Goal: Check status: Check status

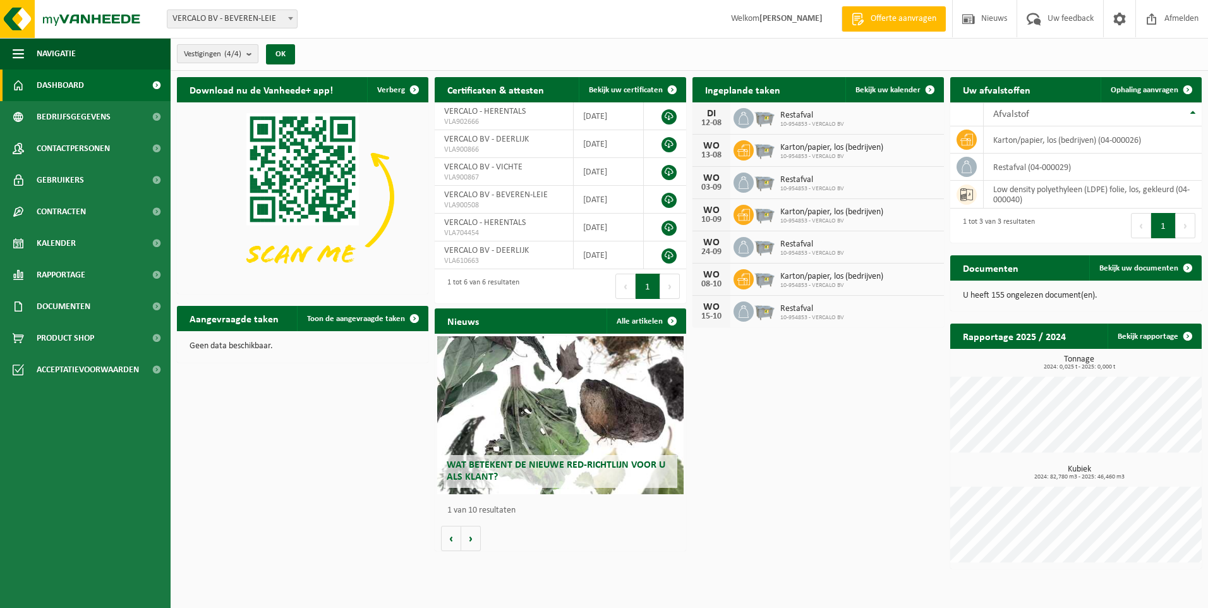
click at [241, 56] on count "(4/4)" at bounding box center [232, 54] width 17 height 8
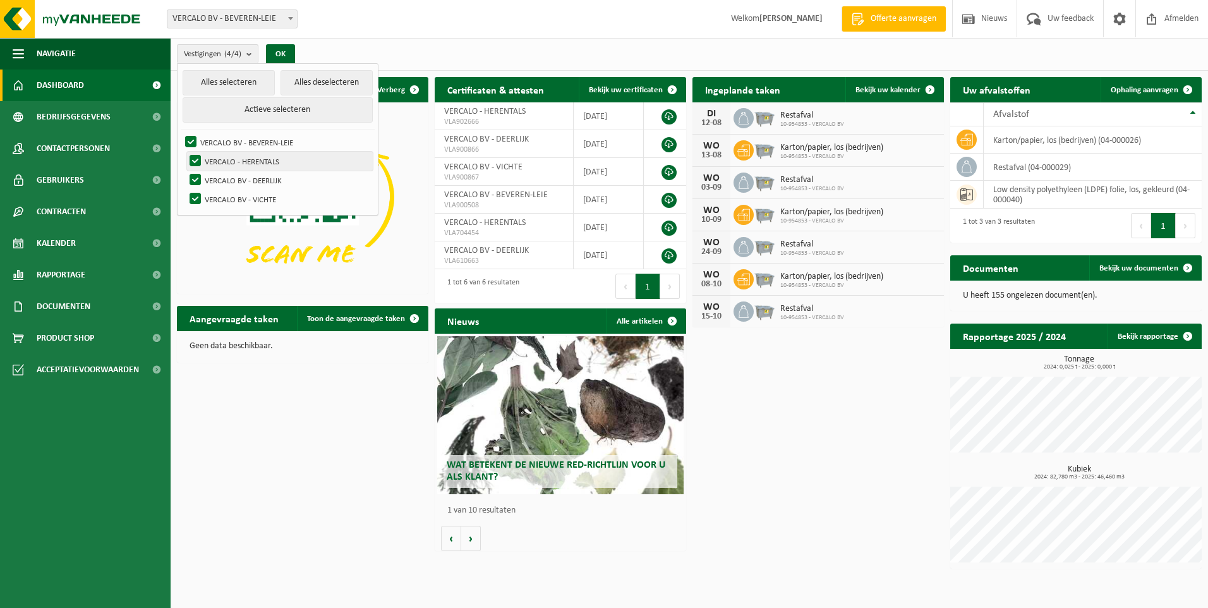
click at [198, 158] on label "VERCALO - HERENTALS" at bounding box center [280, 161] width 186 height 19
click at [185, 152] on input "VERCALO - HERENTALS" at bounding box center [185, 151] width 1 height 1
checkbox input "false"
click at [193, 183] on label "VERCALO BV - DEERLIJK" at bounding box center [280, 180] width 186 height 19
click at [185, 171] on input "VERCALO BV - DEERLIJK" at bounding box center [185, 170] width 1 height 1
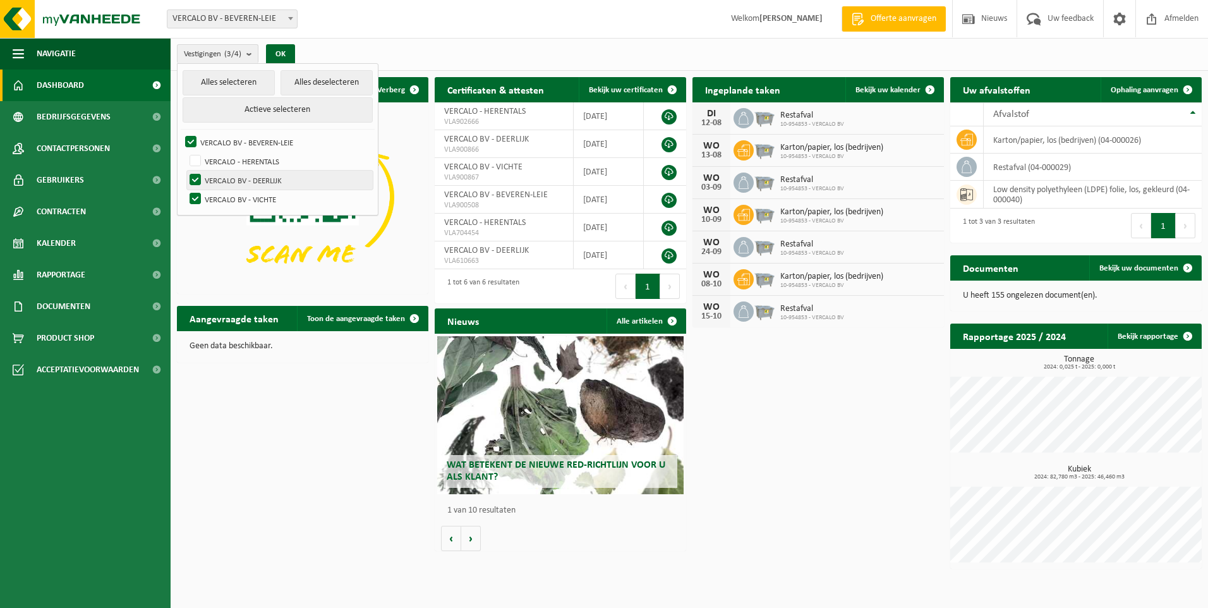
checkbox input "false"
click at [241, 114] on button "Actieve selecteren" at bounding box center [278, 109] width 190 height 25
checkbox input "true"
click at [191, 160] on label "VERCALO - HERENTALS" at bounding box center [280, 161] width 186 height 19
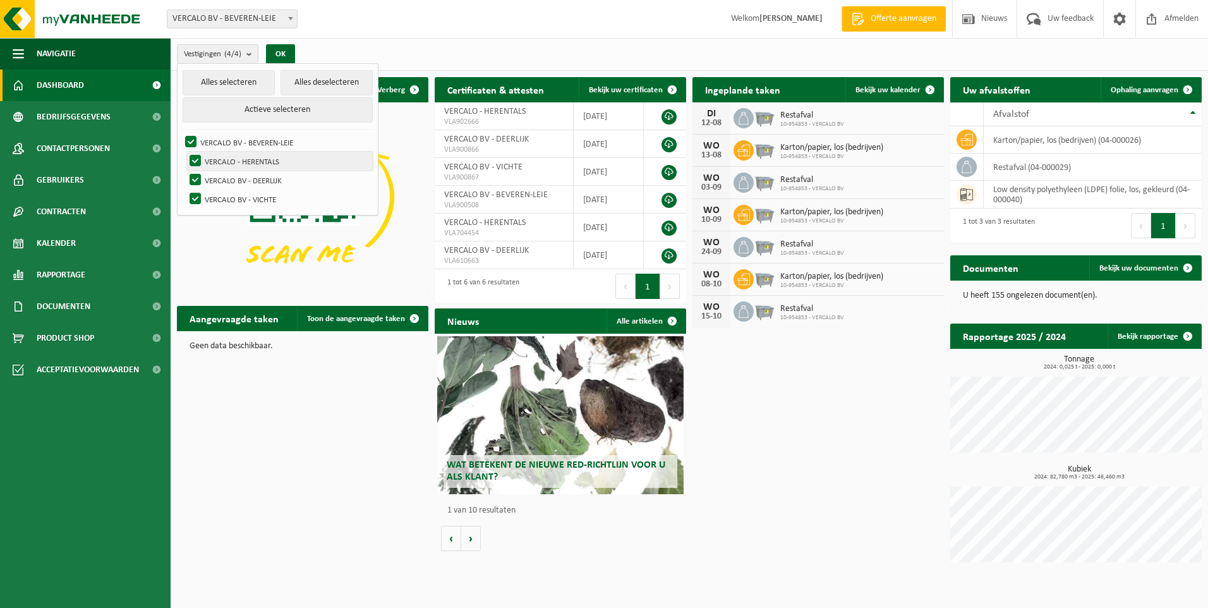
click at [185, 152] on input "VERCALO - HERENTALS" at bounding box center [185, 151] width 1 height 1
checkbox input "false"
click at [191, 180] on label "VERCALO BV - DEERLIJK" at bounding box center [280, 180] width 186 height 19
click at [185, 171] on input "VERCALO BV - DEERLIJK" at bounding box center [185, 170] width 1 height 1
checkbox input "false"
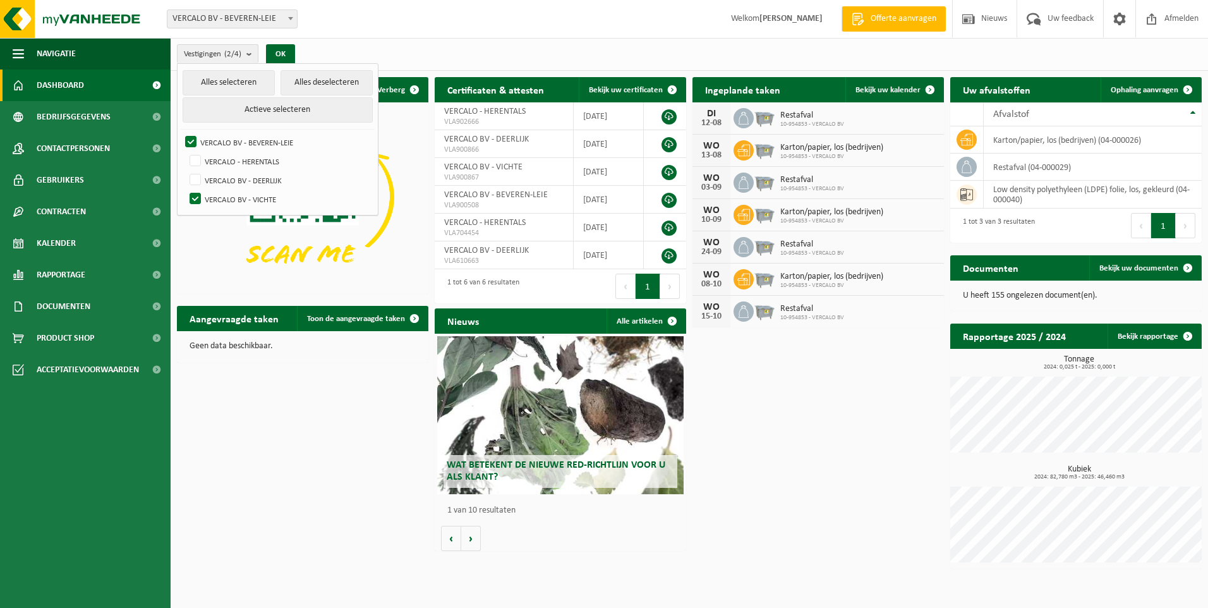
click at [235, 223] on img at bounding box center [303, 196] width 252 height 189
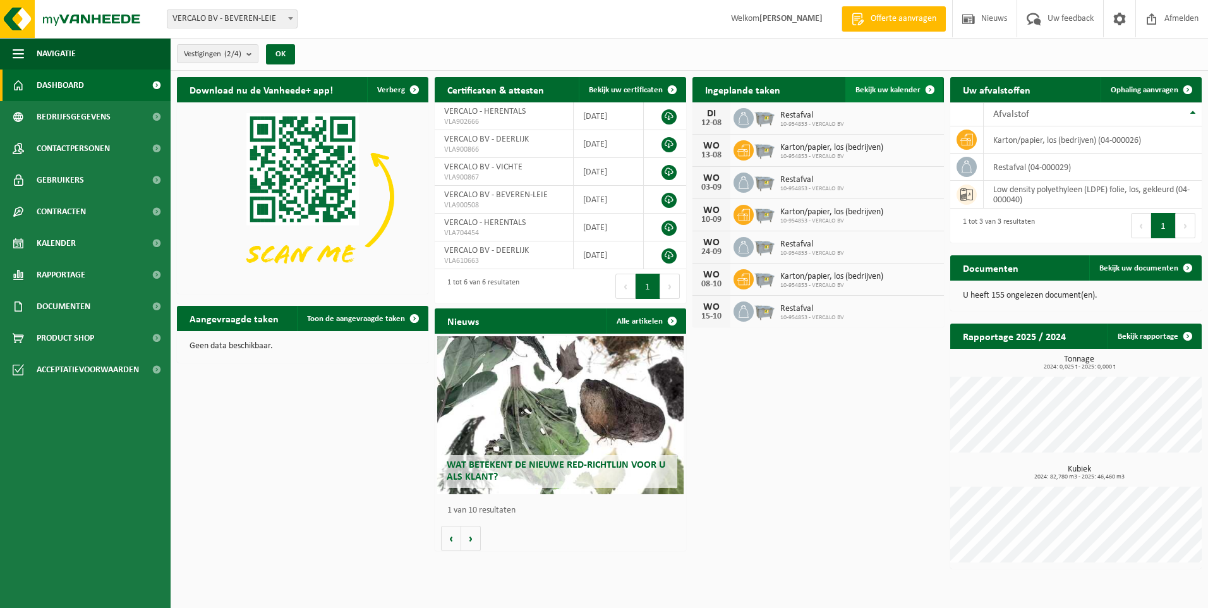
click at [897, 82] on link "Bekijk uw kalender" at bounding box center [894, 89] width 97 height 25
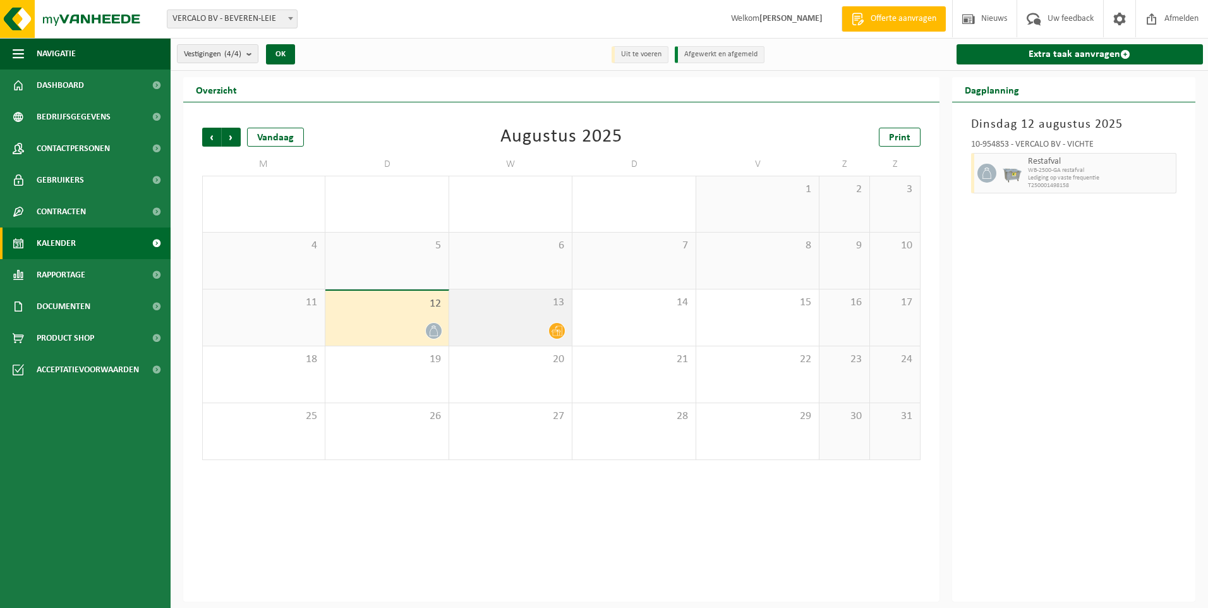
click at [564, 325] on div at bounding box center [557, 330] width 17 height 17
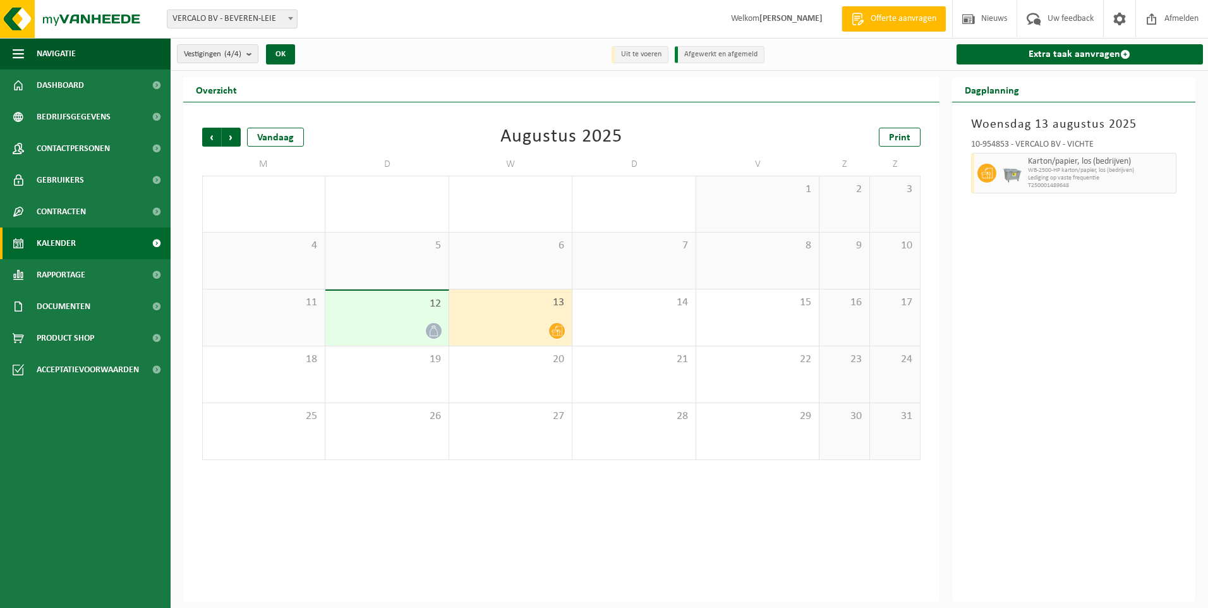
click at [386, 313] on div "12" at bounding box center [386, 318] width 123 height 55
